Goal: Find specific page/section: Find specific page/section

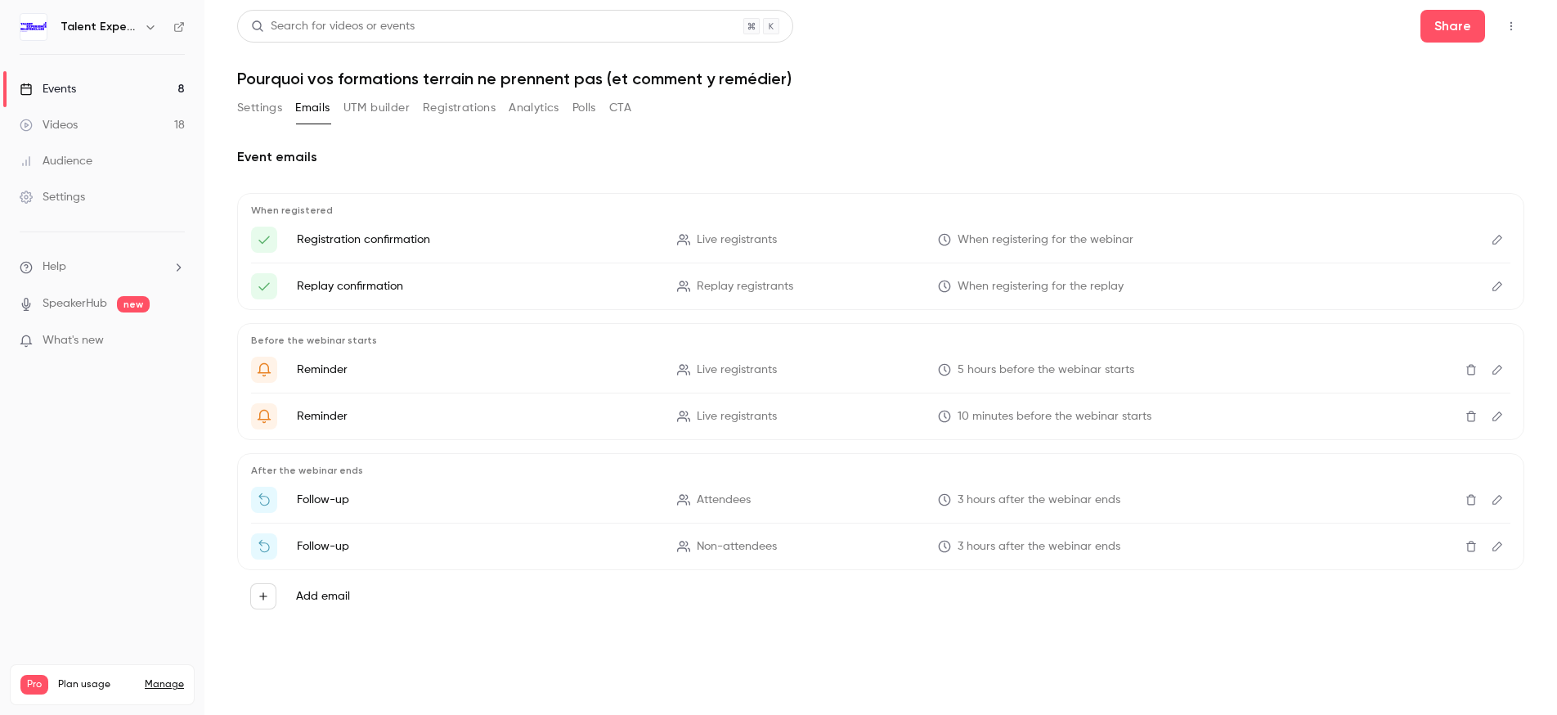
click at [1502, 240] on icon "Edit" at bounding box center [1497, 239] width 13 height 11
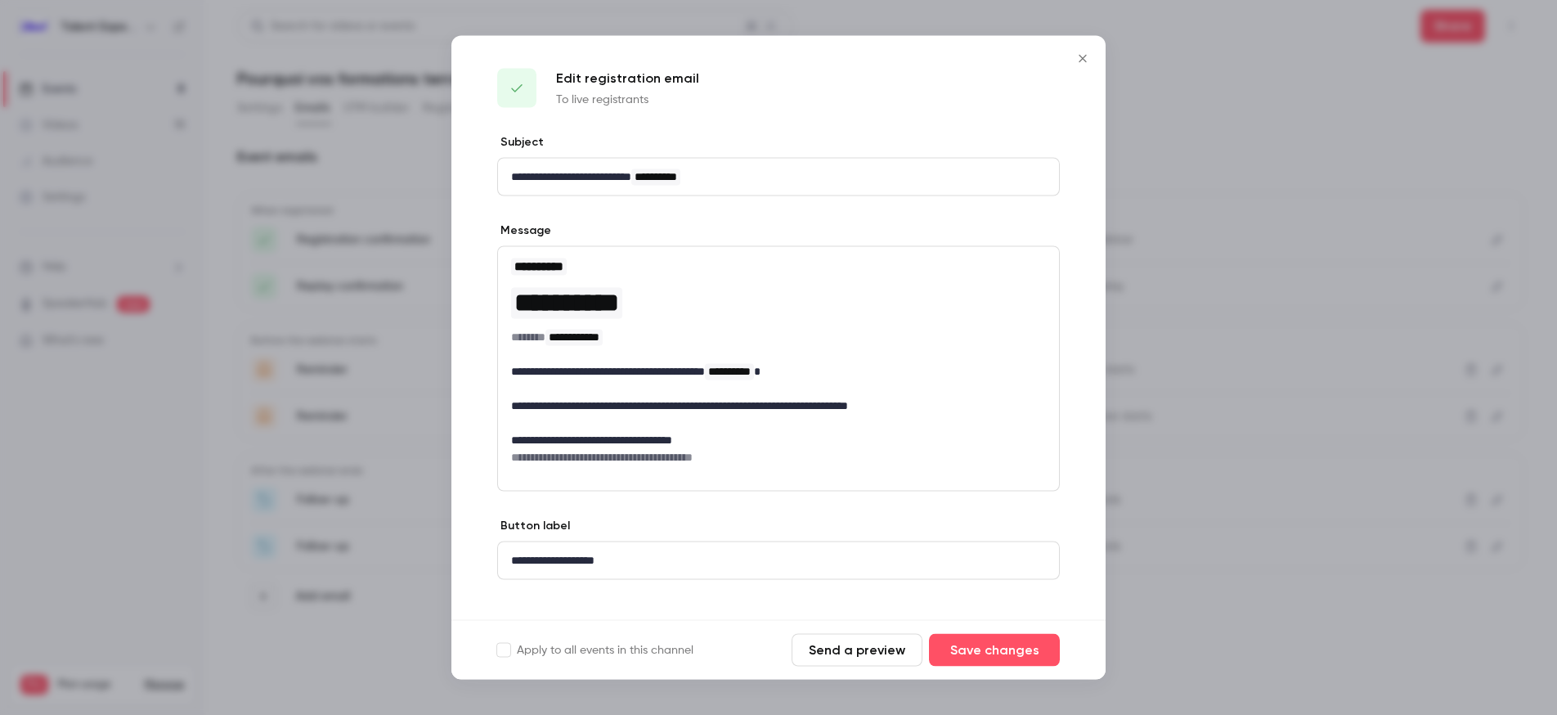
click at [1296, 253] on div at bounding box center [778, 357] width 1557 height 715
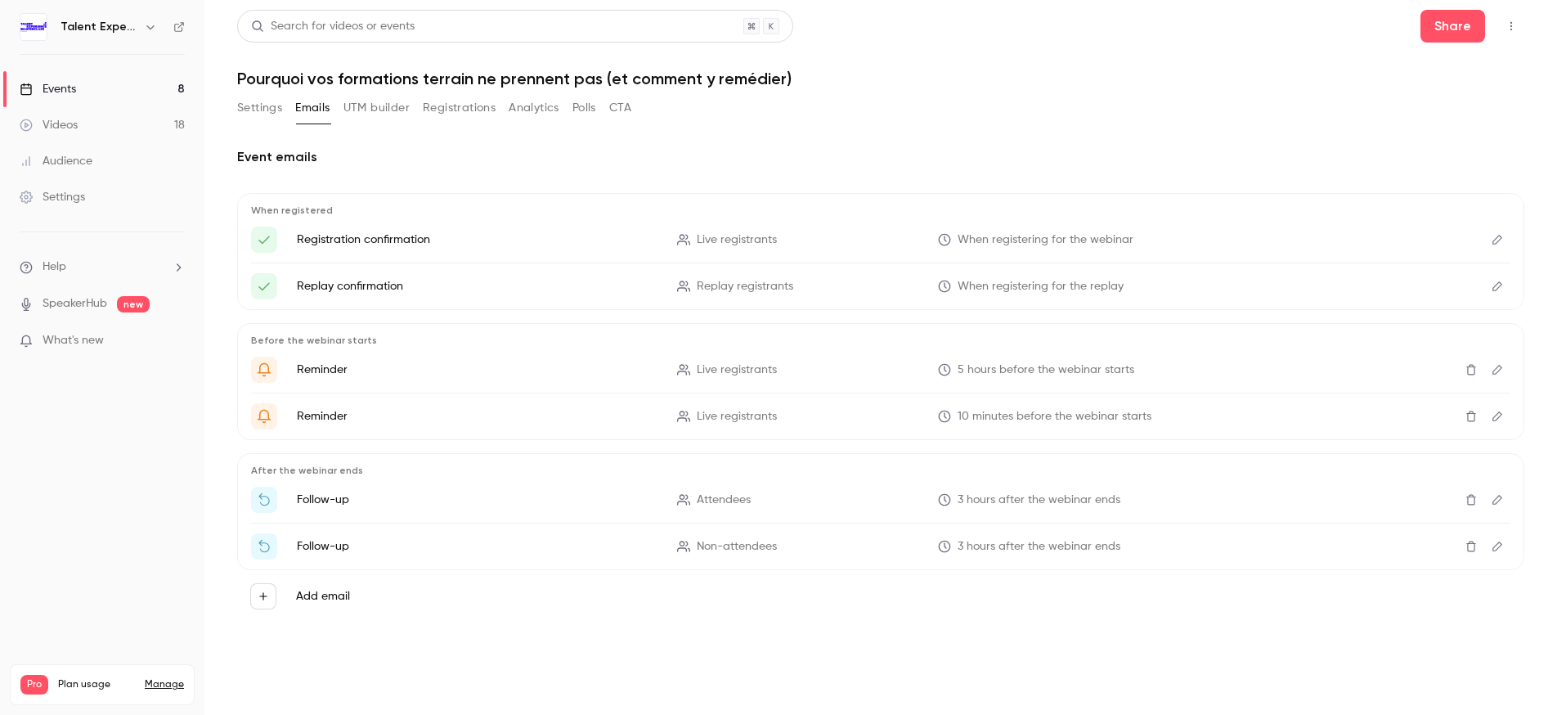
click at [1512, 287] on div "When registered Registration confirmation Live registrants When registering for…" at bounding box center [881, 251] width 1288 height 117
click at [1490, 287] on button "Edit" at bounding box center [1498, 286] width 26 height 26
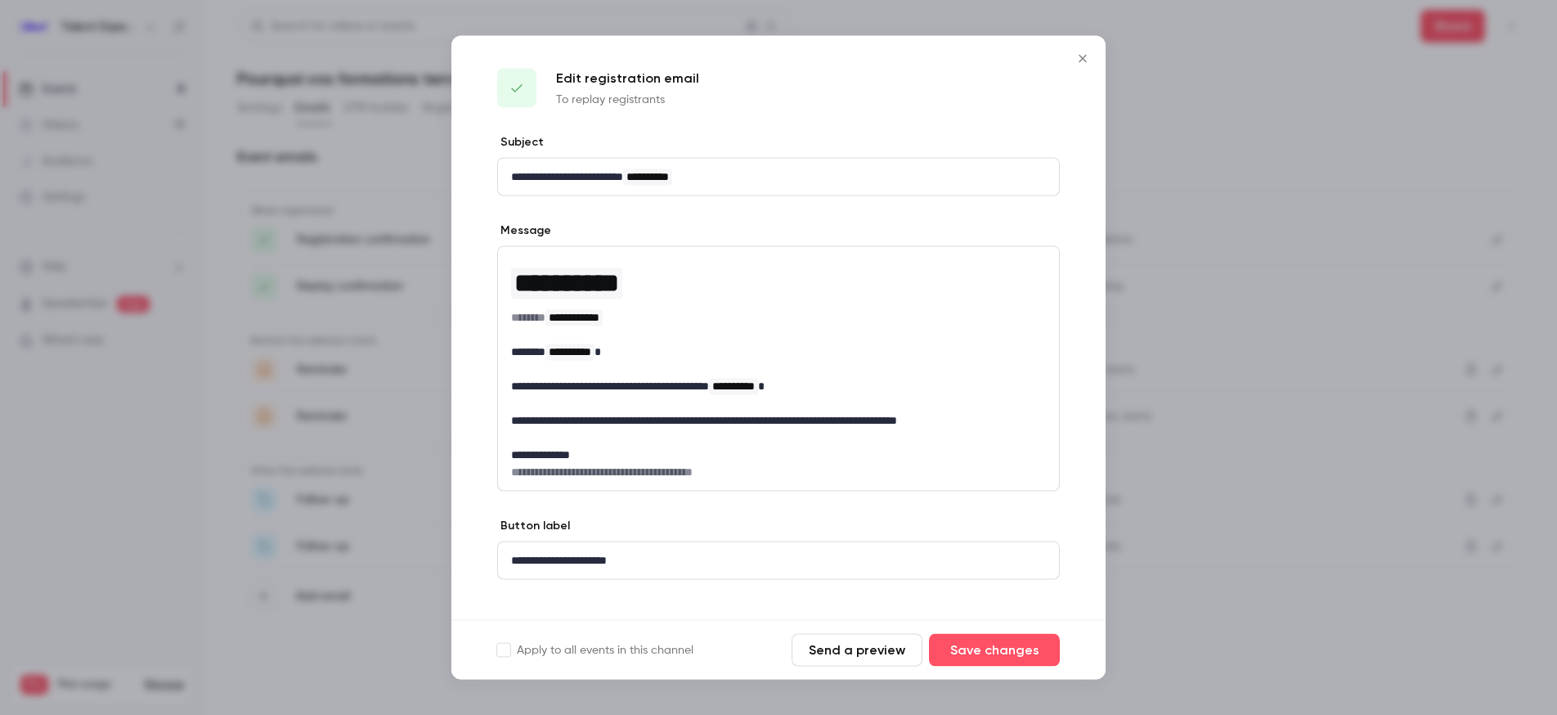
click at [1276, 249] on div at bounding box center [778, 357] width 1557 height 715
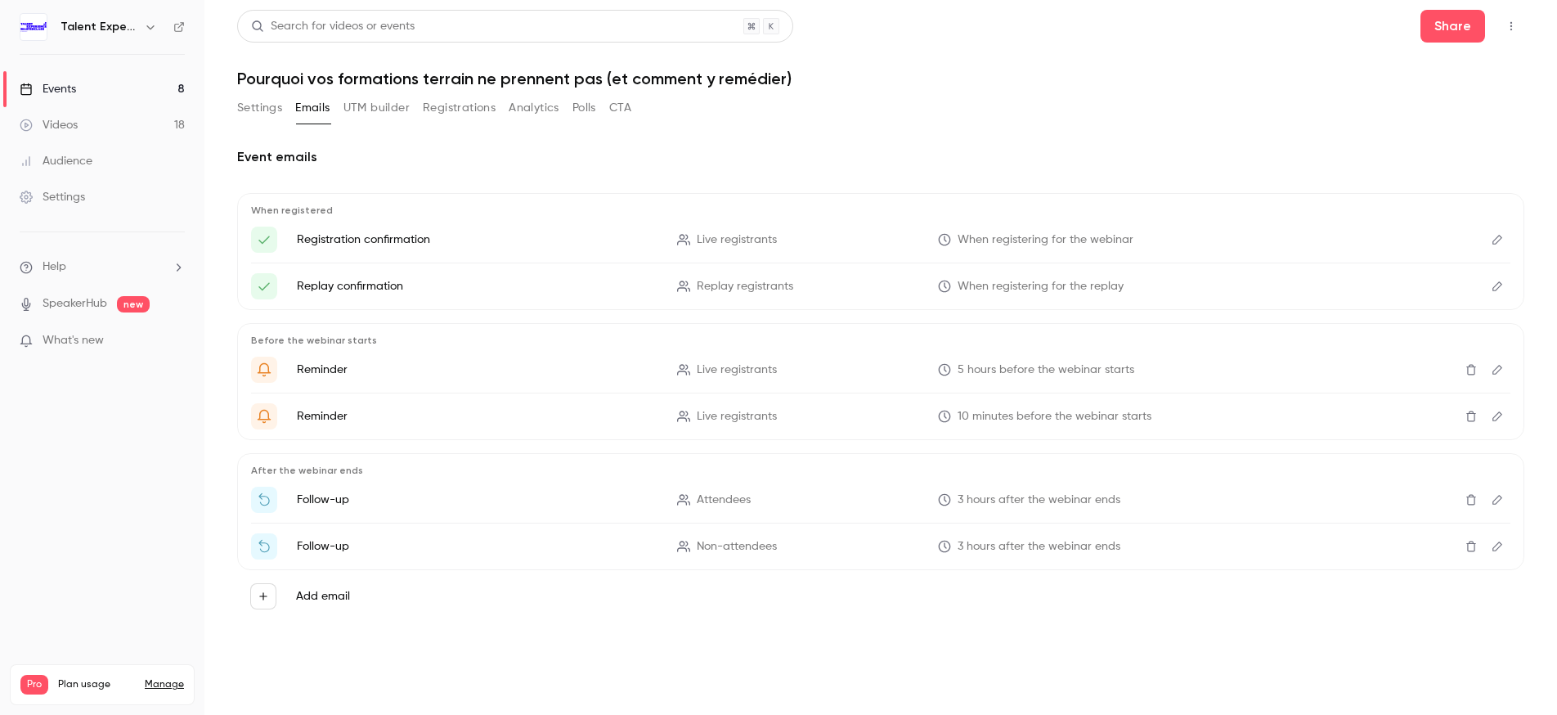
click at [417, 108] on div "Settings Emails UTM builder Registrations Analytics Polls CTA" at bounding box center [434, 108] width 394 height 26
click at [483, 110] on button "Registrations" at bounding box center [459, 108] width 73 height 26
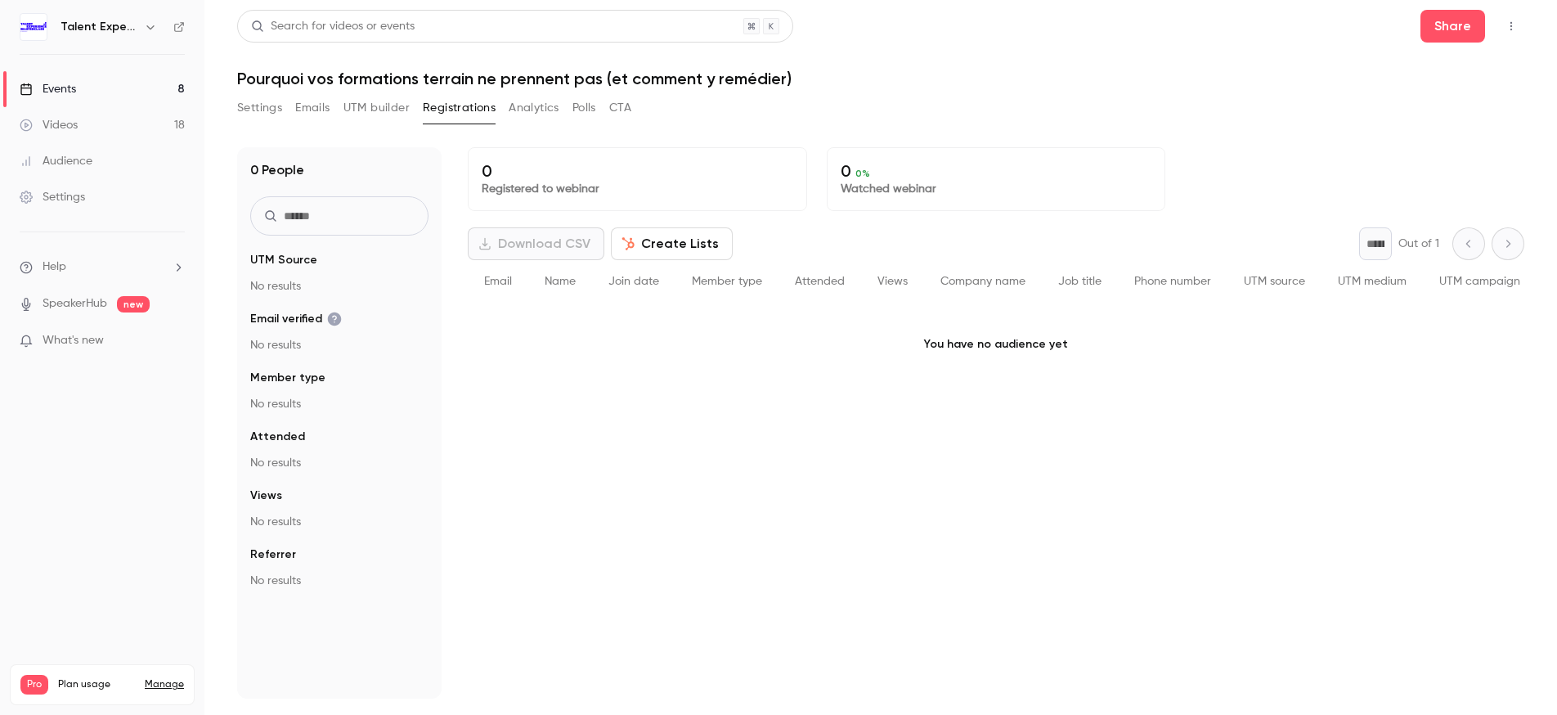
click at [555, 104] on button "Analytics" at bounding box center [534, 108] width 51 height 26
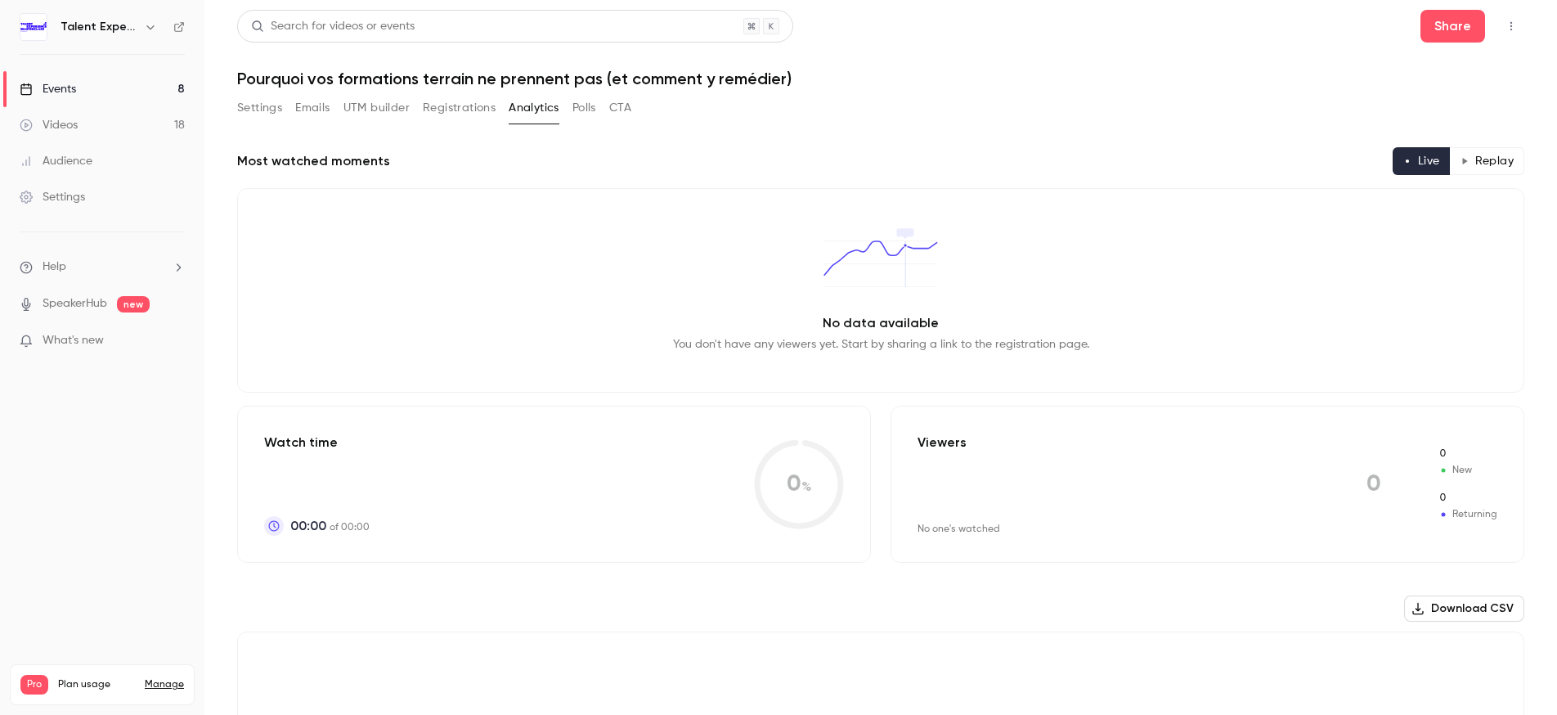
click at [261, 106] on button "Settings" at bounding box center [259, 108] width 45 height 26
